Goal: Register for event/course

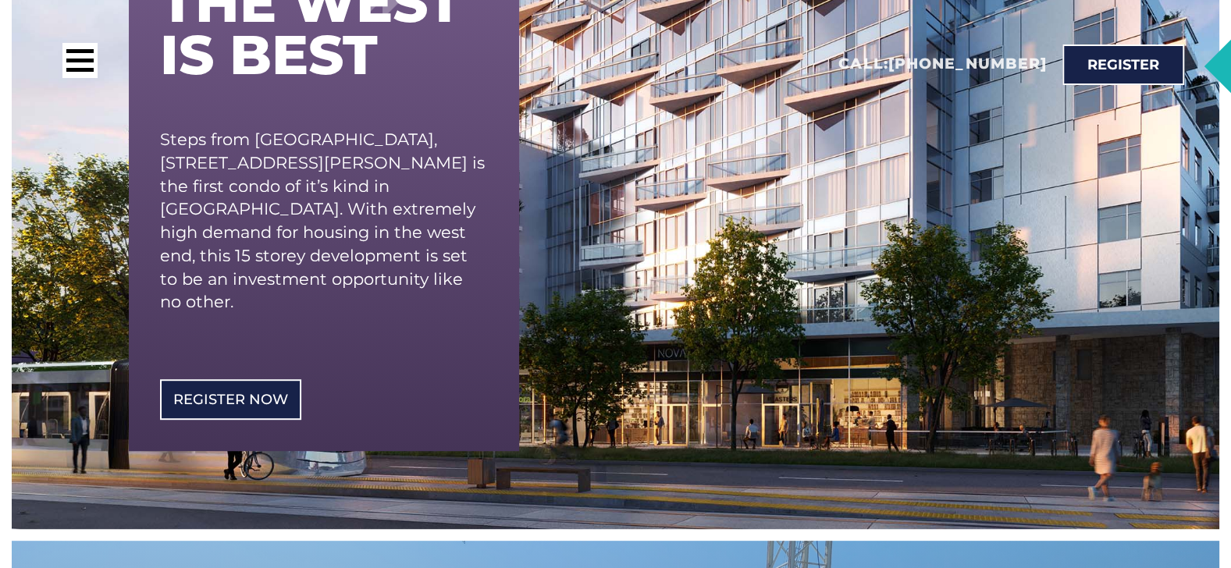
scroll to position [389, 0]
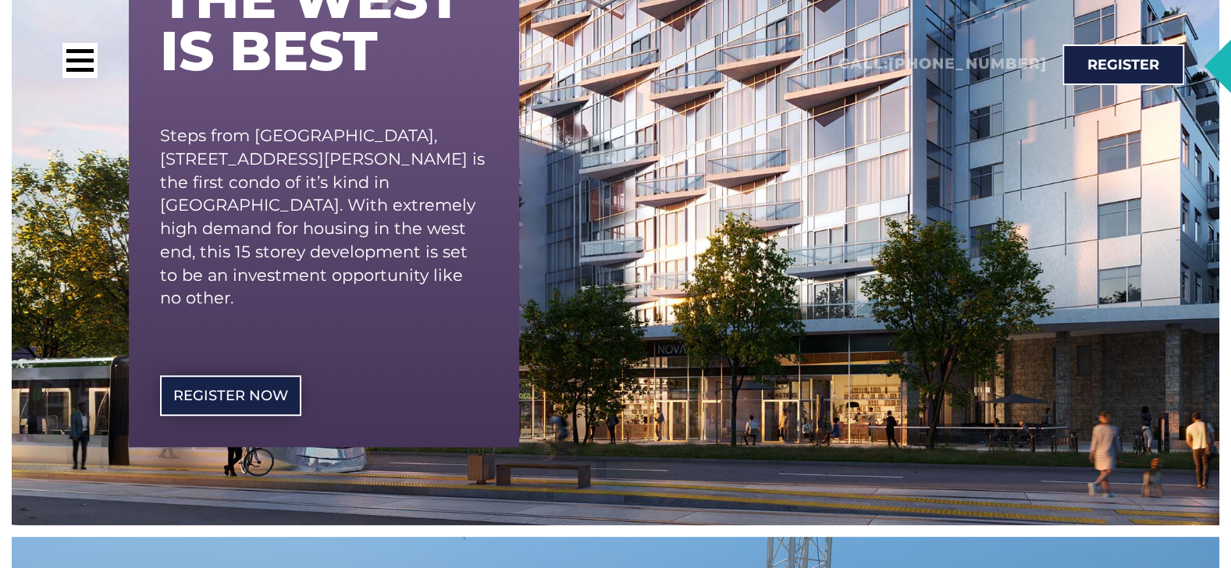
click at [230, 389] on span "REgister Now" at bounding box center [230, 396] width 115 height 14
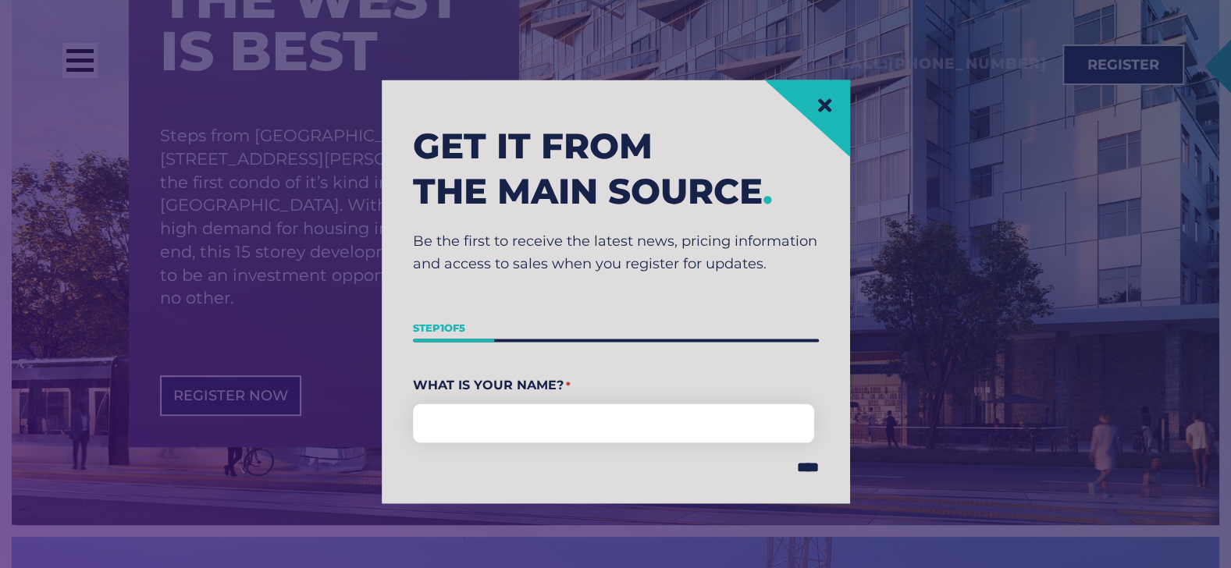
click at [828, 101] on icon at bounding box center [823, 104] width 13 height 13
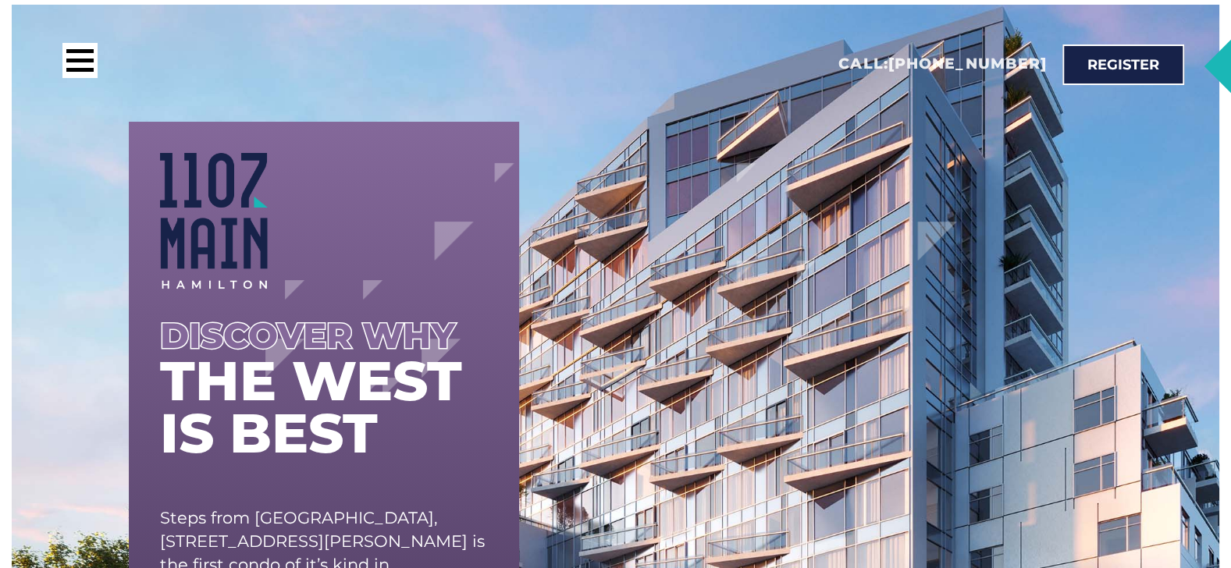
scroll to position [0, 0]
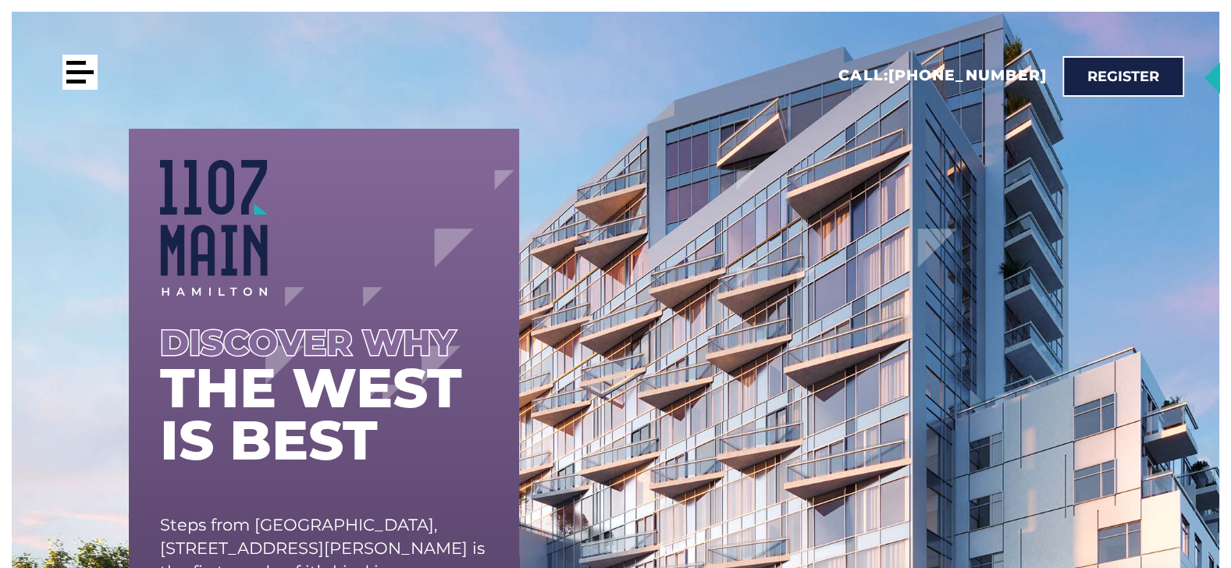
click at [67, 63] on div at bounding box center [76, 63] width 20 height 4
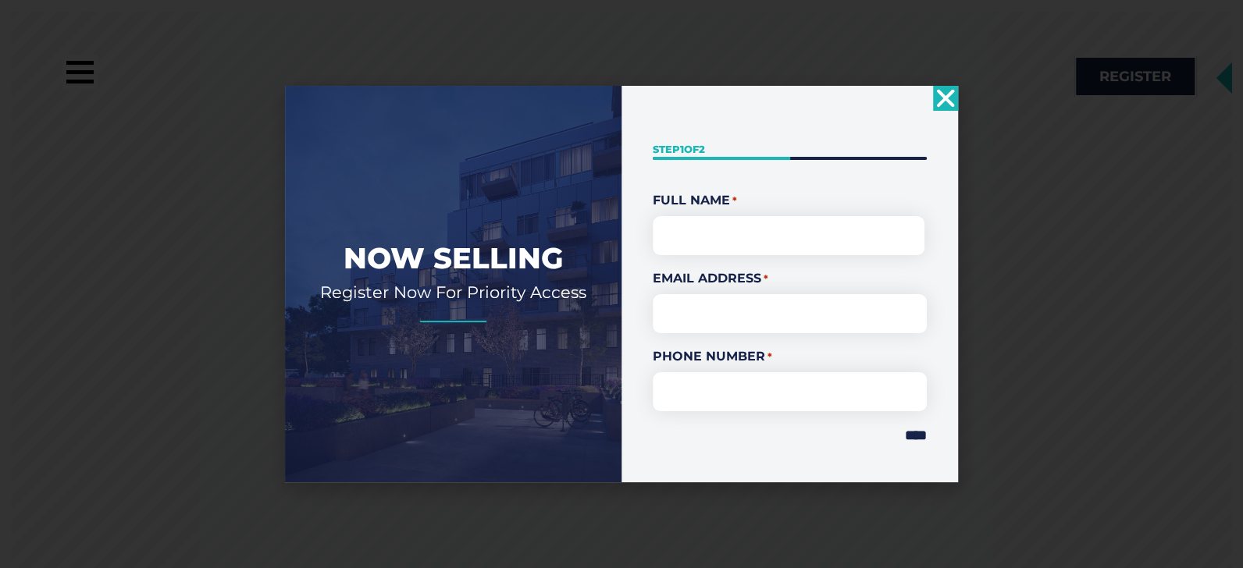
click at [937, 101] on icon "Close" at bounding box center [945, 98] width 25 height 25
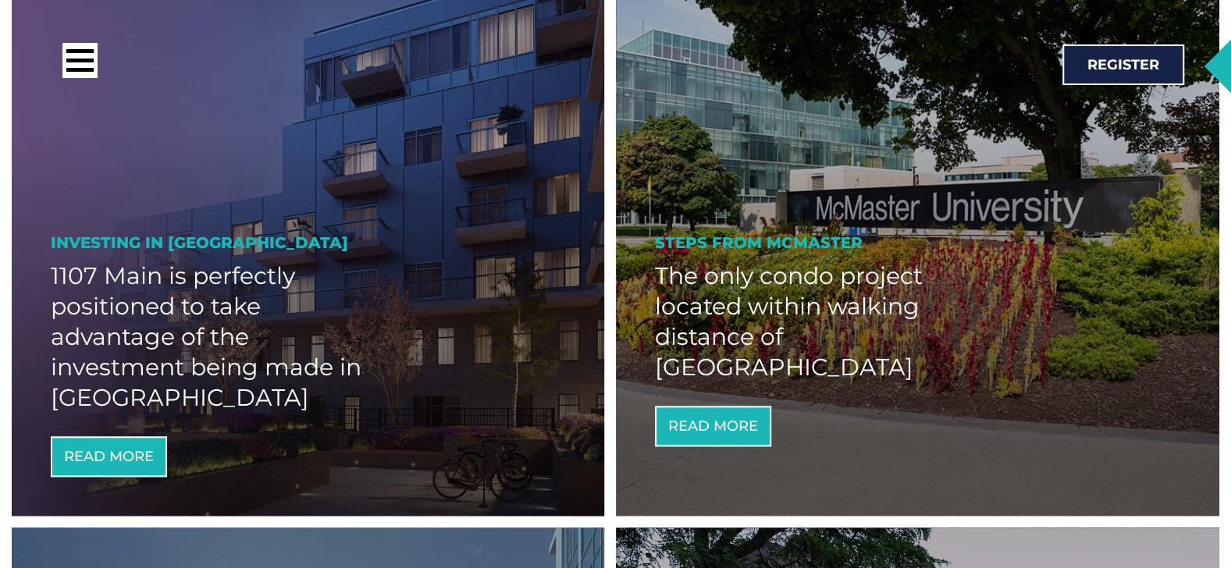
scroll to position [1093, 0]
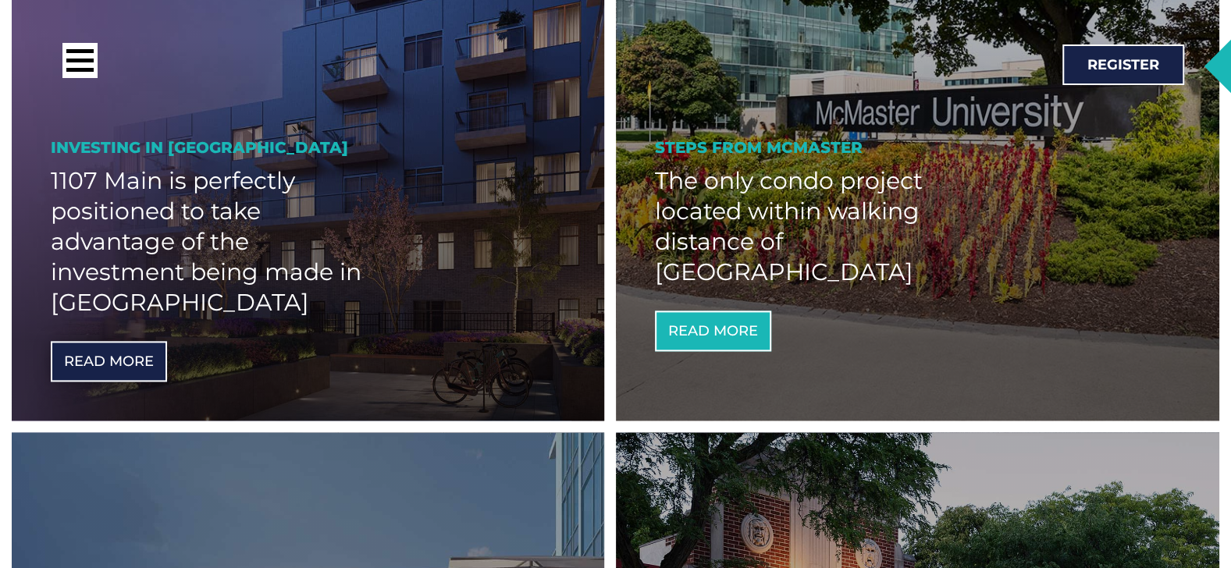
click at [113, 368] on span "Read More" at bounding box center [109, 361] width 90 height 14
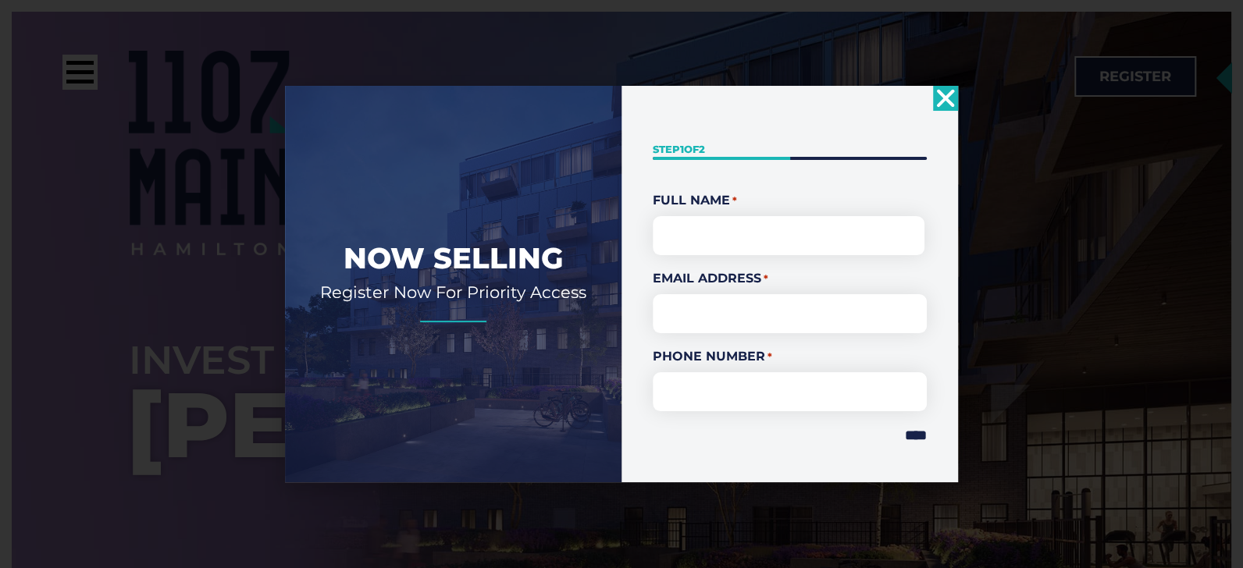
click at [949, 96] on use "Close" at bounding box center [946, 99] width 18 height 18
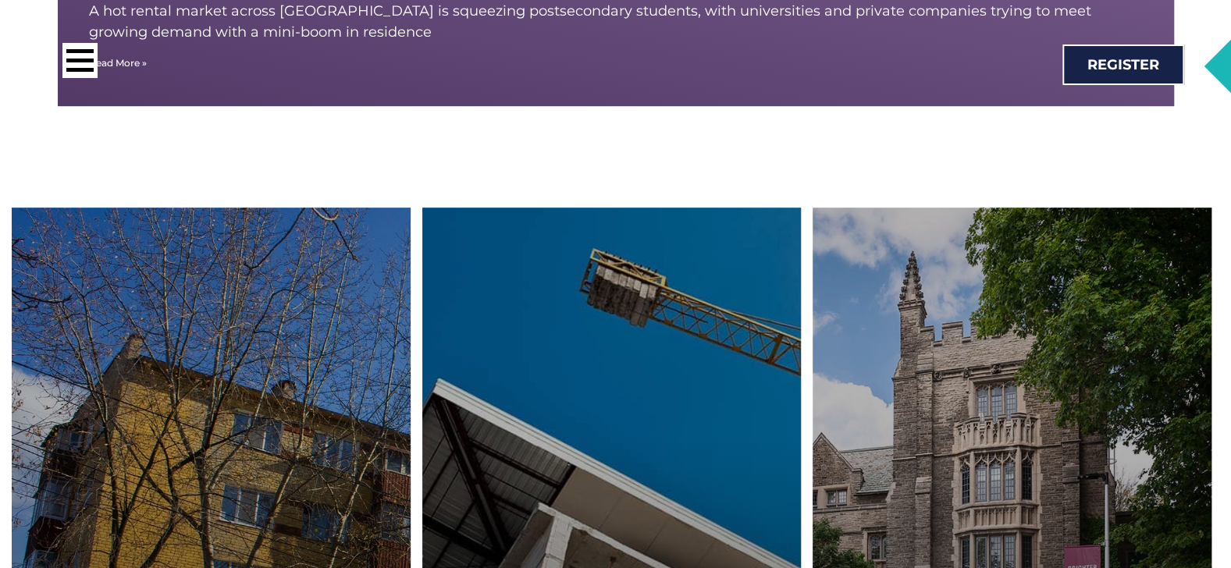
scroll to position [11863, 0]
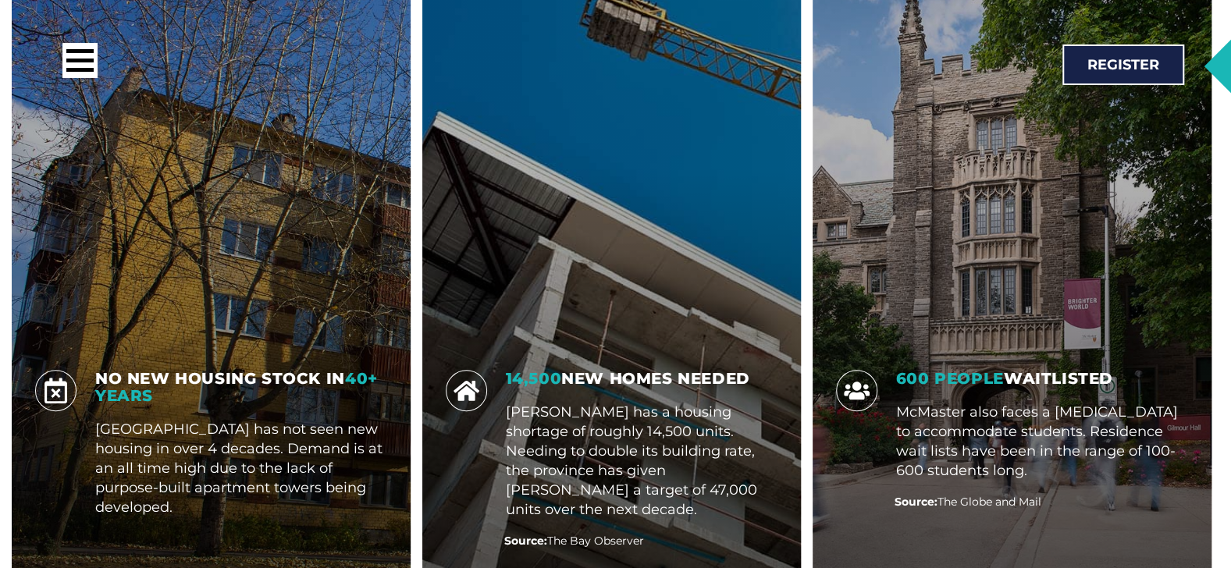
drag, startPoint x: 1218, startPoint y: 65, endPoint x: 1221, endPoint y: 112, distance: 47.7
click at [1221, 112] on section "Call: [PHONE_NUMBER] Register" at bounding box center [615, 56] width 1231 height 113
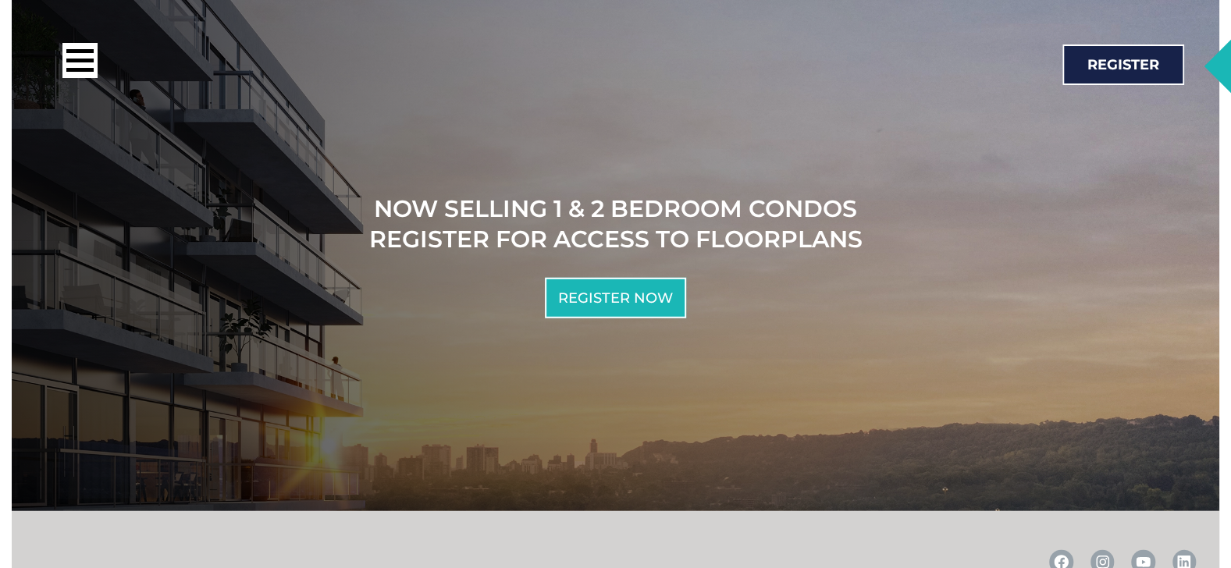
scroll to position [13644, 0]
